Goal: Find specific page/section: Find specific page/section

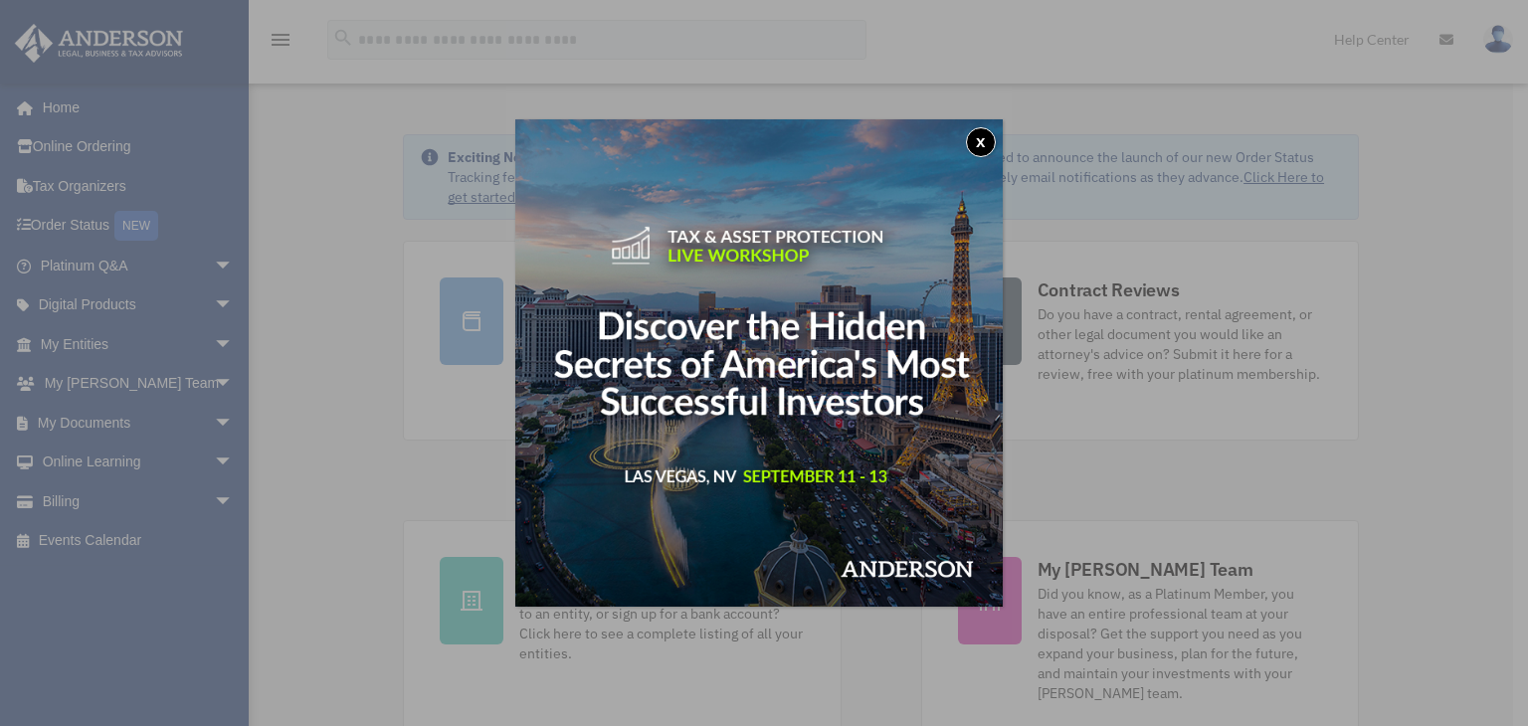
click at [987, 134] on button "x" at bounding box center [981, 142] width 30 height 30
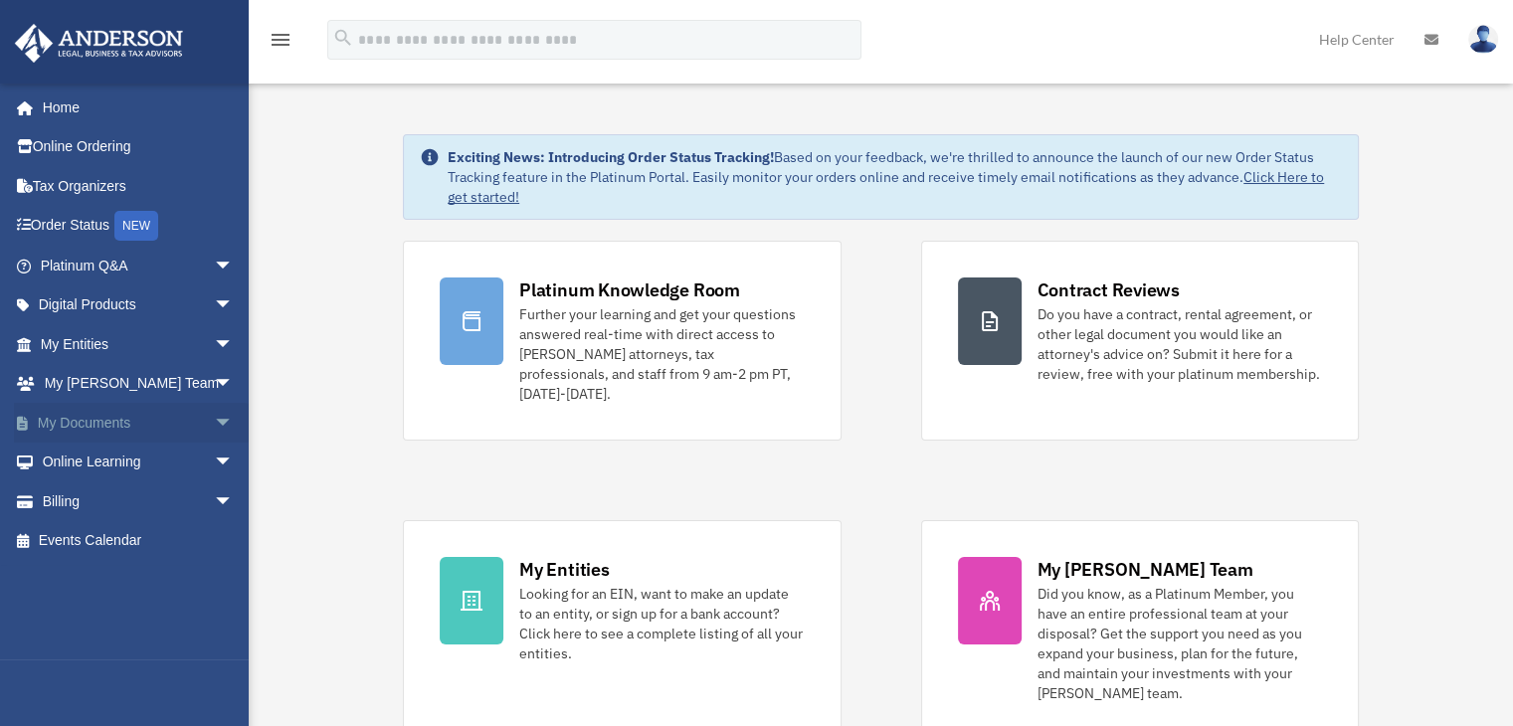
click at [214, 419] on span "arrow_drop_down" at bounding box center [234, 423] width 40 height 41
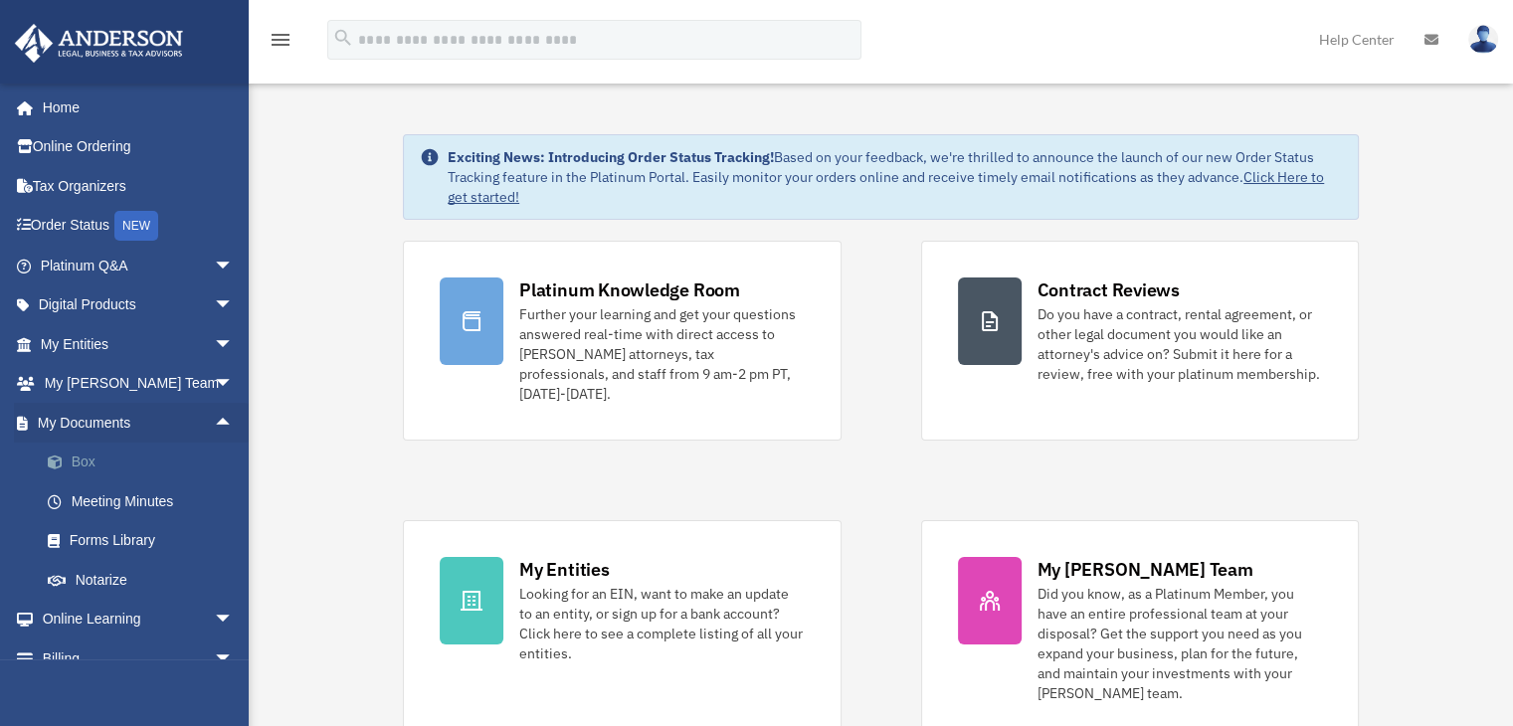
click at [100, 470] on link "Box" at bounding box center [146, 463] width 236 height 40
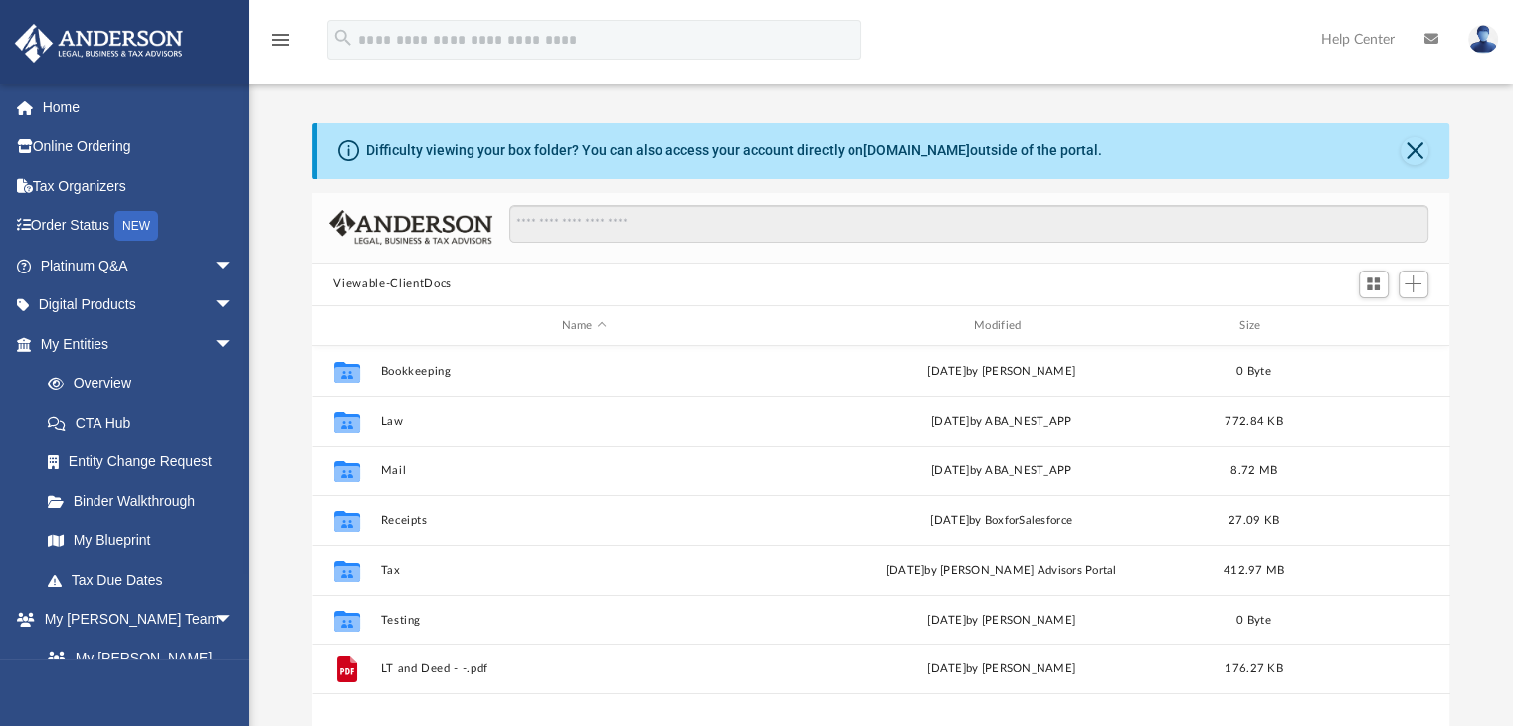
scroll to position [437, 1122]
